Goal: Information Seeking & Learning: Learn about a topic

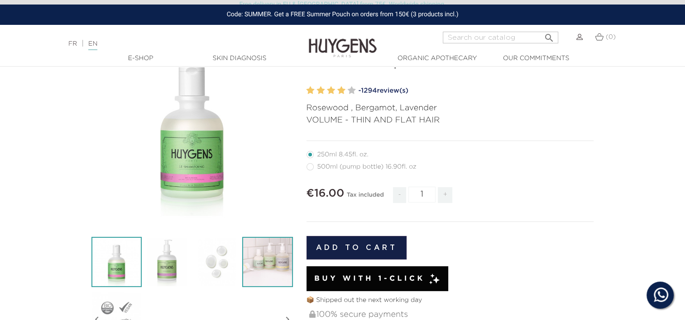
scroll to position [90, 0]
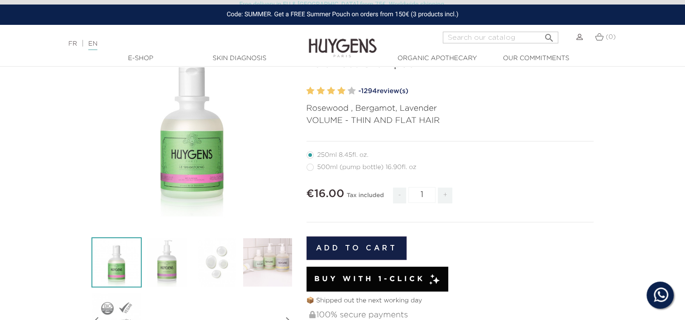
click at [313, 168] on label3"] "500ml (pump bottle) 16.90fl. oz" at bounding box center [366, 167] width 121 height 7
radio input "true"
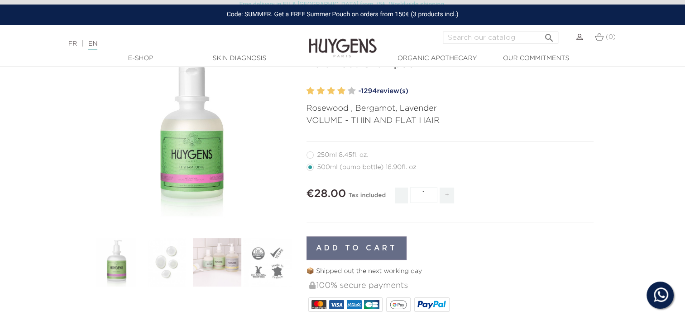
click at [312, 156] on label1"] "250ml 8.45fl. oz." at bounding box center [342, 155] width 73 height 7
radio input "true"
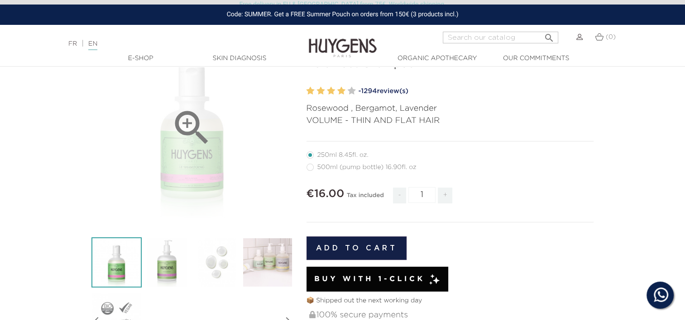
click at [165, 141] on div "" at bounding box center [191, 127] width 201 height 201
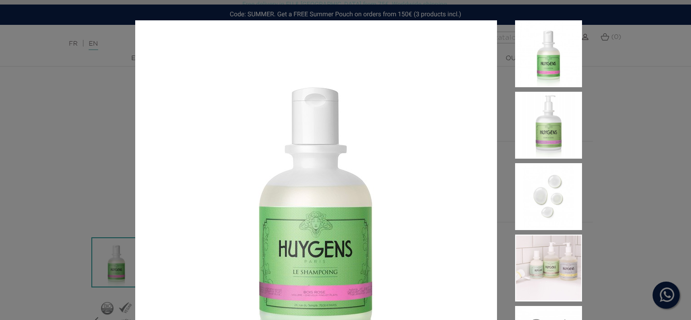
click at [641, 81] on div "Rosewood , Bergamot, Lavender VOLUME - THIN AND FLAT HAIR" at bounding box center [345, 160] width 691 height 320
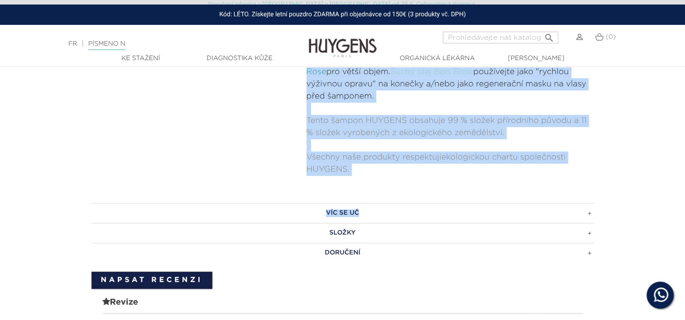
scroll to position [588, 0]
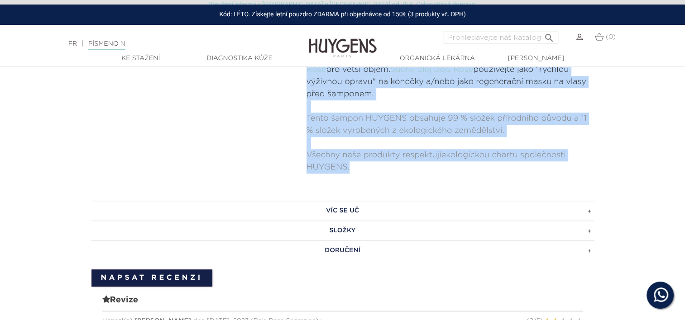
drag, startPoint x: 306, startPoint y: 181, endPoint x: 512, endPoint y: 168, distance: 205.9
click at [512, 168] on div "OBJEM - ŘÍDKÉ VLASY Produkty péče o vlasy obohacené o směs esenciálních olejů B…" at bounding box center [449, 27] width 287 height 293
copy div "Produkty péče o vlasy obohacené o směs esenciálních olejů Bois Rose byly vyrobe…"
click at [359, 212] on h3 "VÍC SE UČ" at bounding box center [342, 211] width 502 height 20
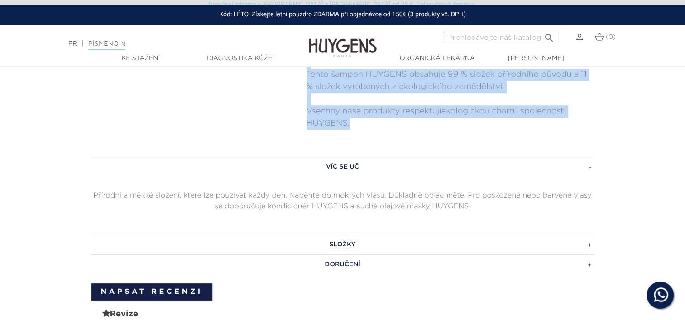
scroll to position [634, 0]
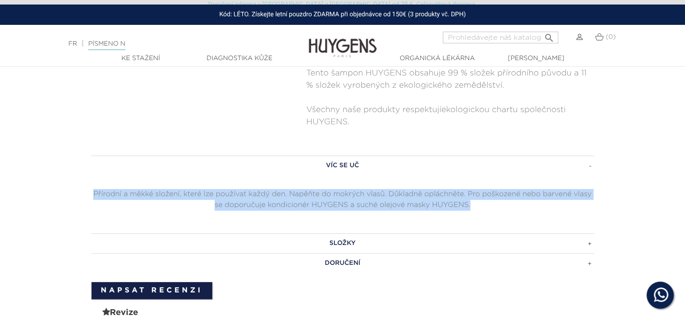
drag, startPoint x: 478, startPoint y: 210, endPoint x: 82, endPoint y: 187, distance: 397.0
copy p "Přírodní a měkké složení, které lze používat každý den. Napěňte do mokrých vlas…"
click at [353, 243] on h3 "SLOŽKY" at bounding box center [342, 243] width 502 height 20
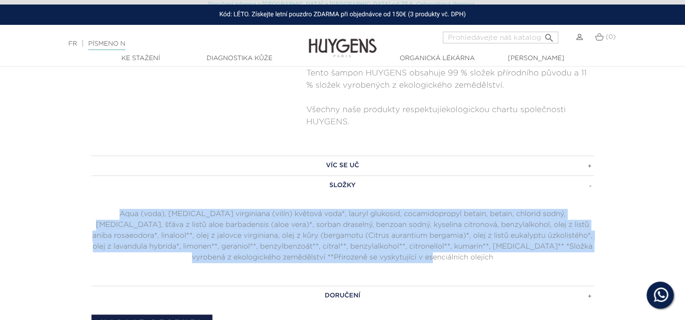
drag, startPoint x: 456, startPoint y: 259, endPoint x: 63, endPoint y: 210, distance: 396.3
copy p "Aqua (voda), [MEDICAL_DATA] virginiana (vilín) květová voda*, lauryl glukosid, …"
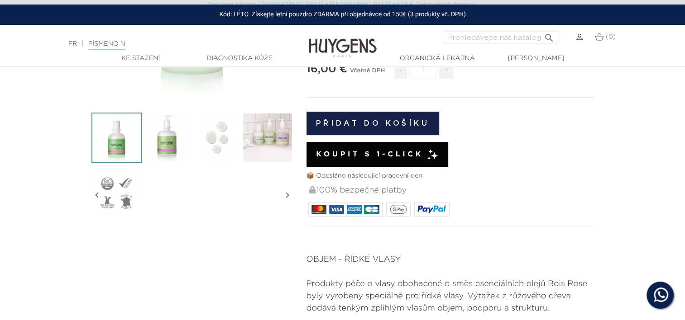
scroll to position [181, 0]
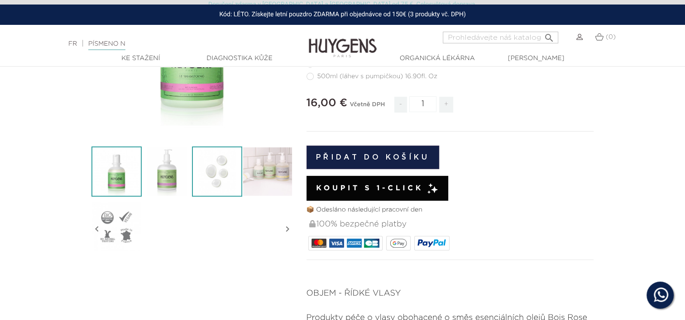
click at [204, 152] on img at bounding box center [217, 172] width 50 height 50
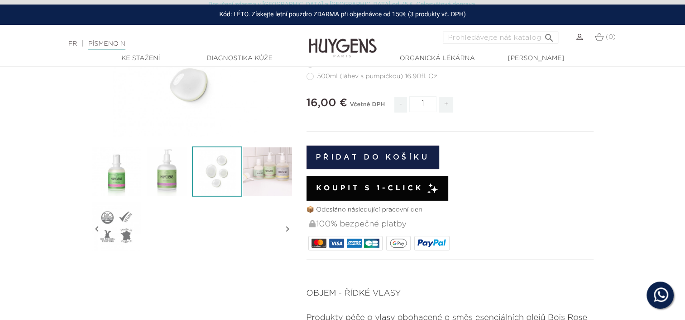
click at [100, 231] on icon "" at bounding box center [96, 229] width 11 height 45
click at [117, 222] on img at bounding box center [116, 226] width 50 height 50
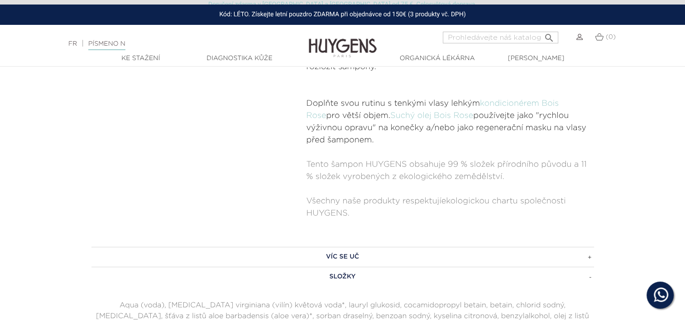
scroll to position [543, 0]
